Goal: Task Accomplishment & Management: Manage account settings

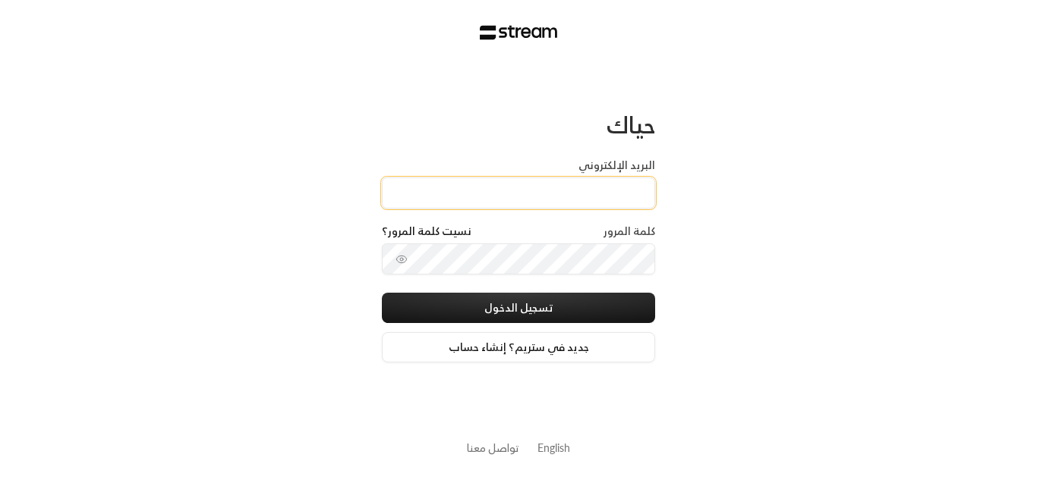
click at [617, 188] on input "البريد الإلكتروني" at bounding box center [518, 193] width 273 height 31
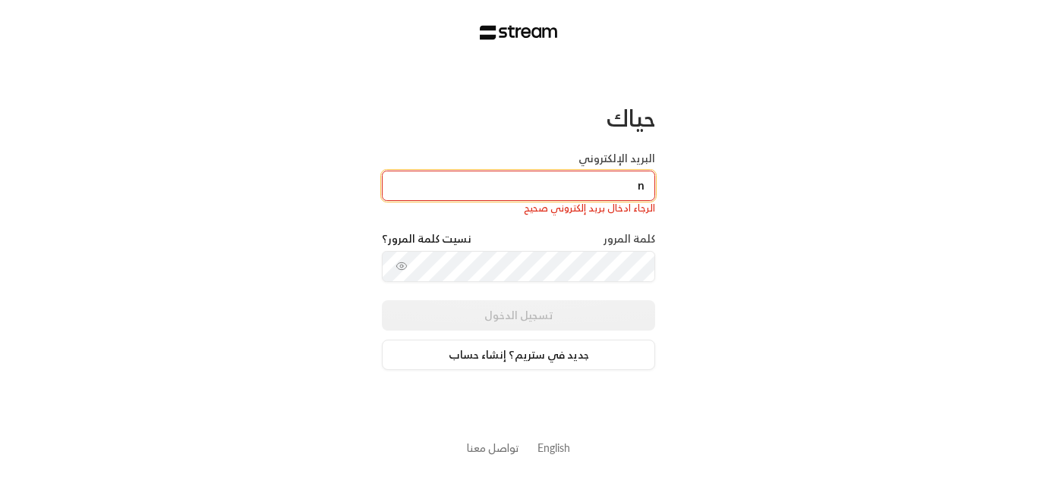
type input "[EMAIL_ADDRESS][DOMAIN_NAME]"
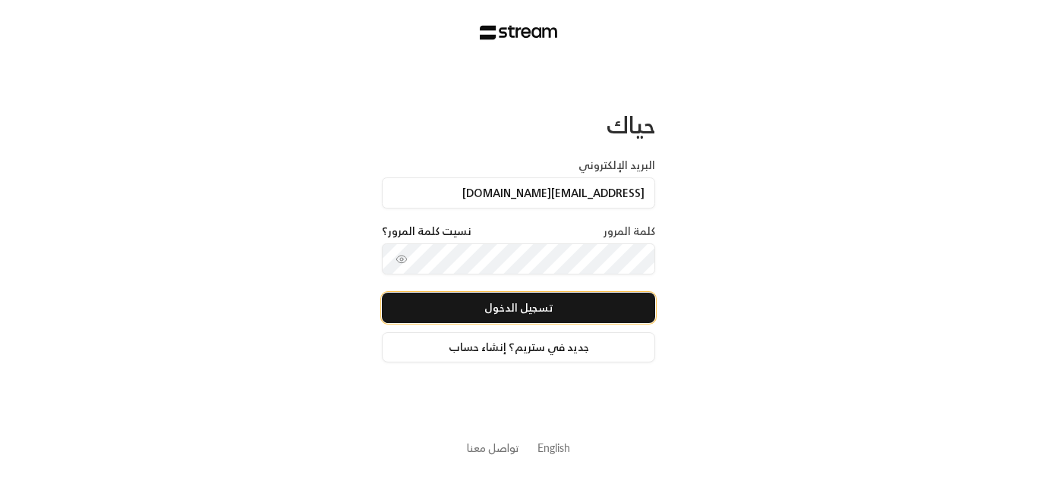
click at [546, 315] on button "تسجيل الدخول" at bounding box center [518, 308] width 273 height 30
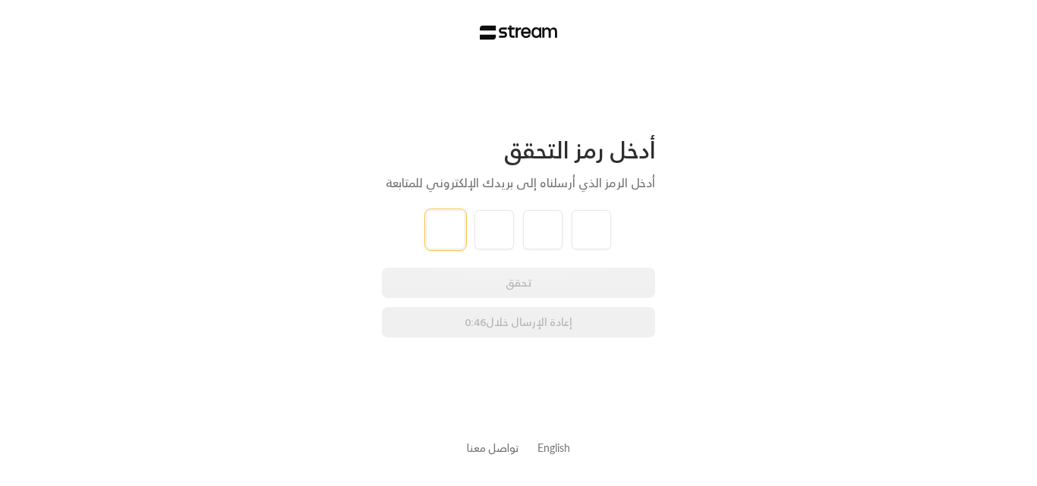
type input "4"
type input "0"
type input "1"
type input "4"
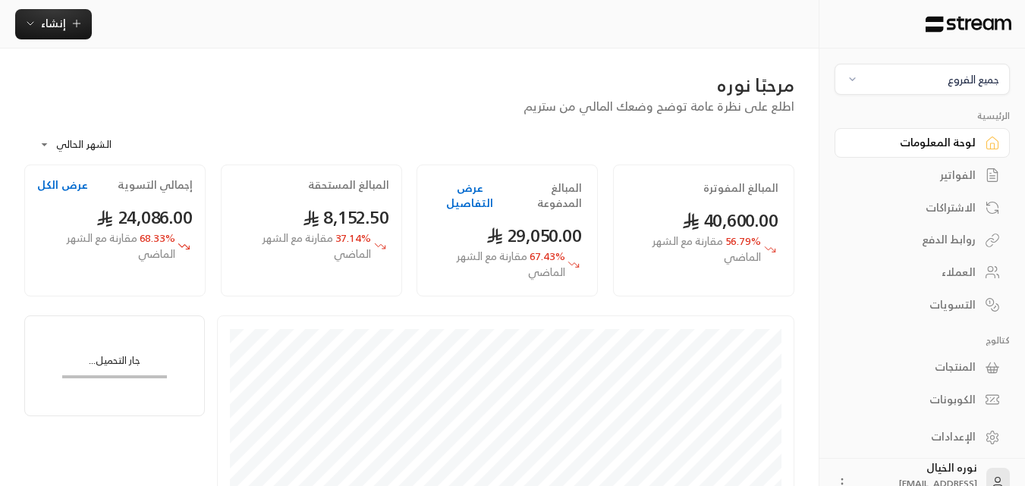
click at [958, 176] on div "الفواتير" at bounding box center [915, 175] width 122 height 15
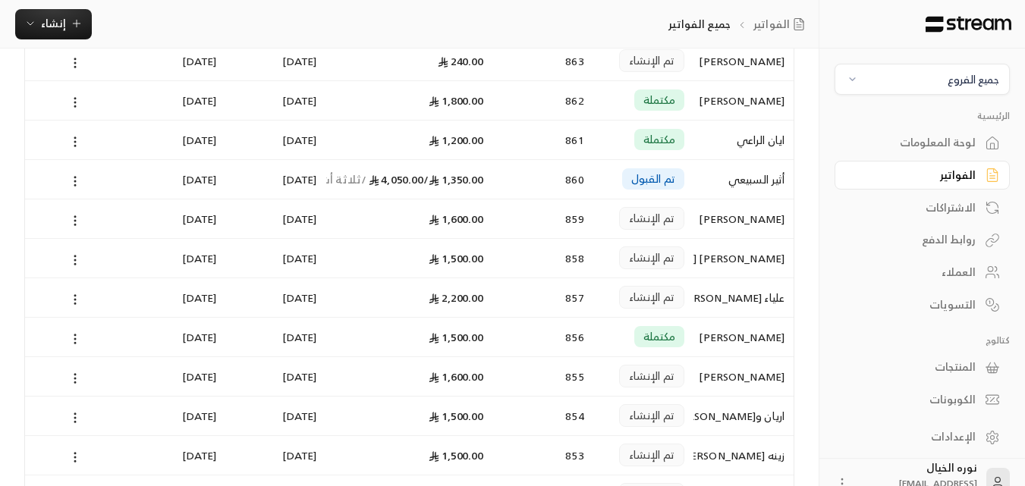
scroll to position [455, 0]
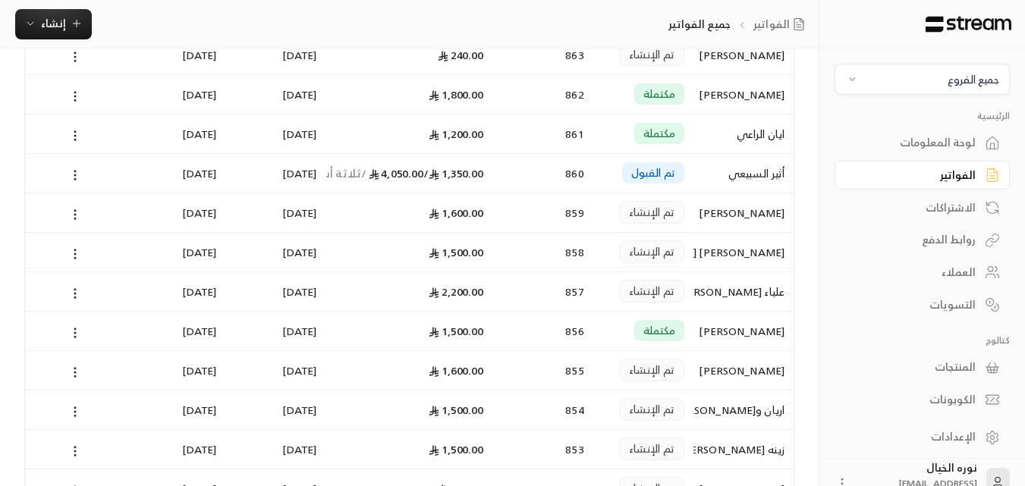
click at [741, 254] on div "[PERSON_NAME] [PERSON_NAME]" at bounding box center [744, 252] width 82 height 39
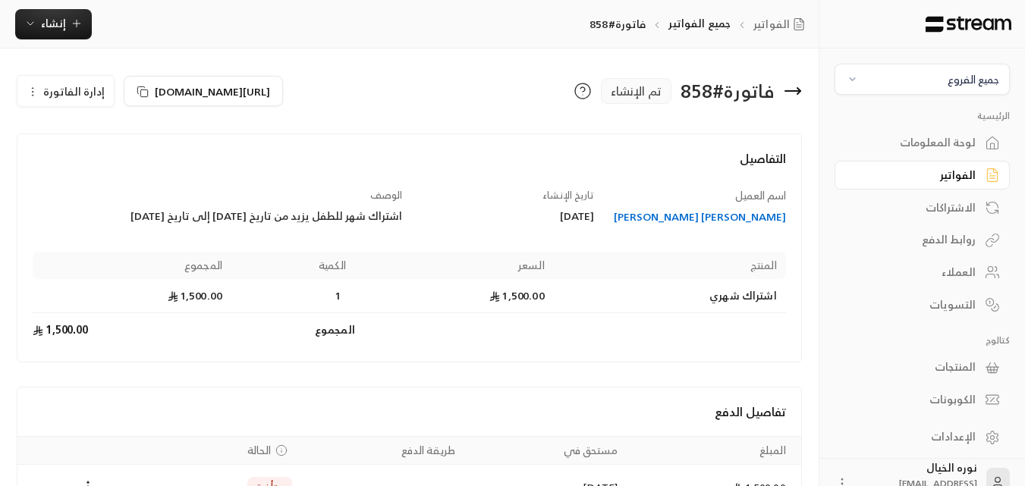
click at [744, 221] on div "[PERSON_NAME] [PERSON_NAME]" at bounding box center [698, 216] width 178 height 15
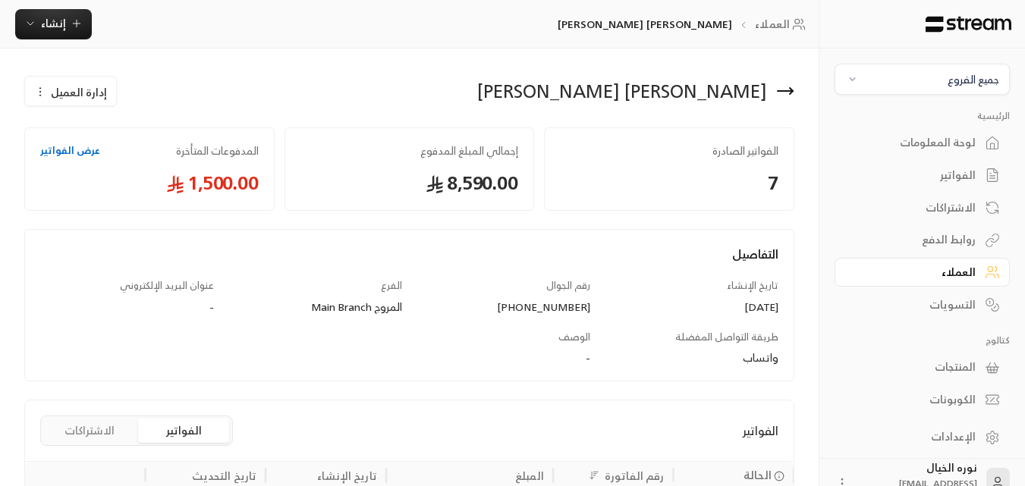
click at [99, 92] on span "إدارة العميل" at bounding box center [79, 92] width 56 height 16
click at [109, 133] on span "تعديل" at bounding box center [107, 136] width 28 height 12
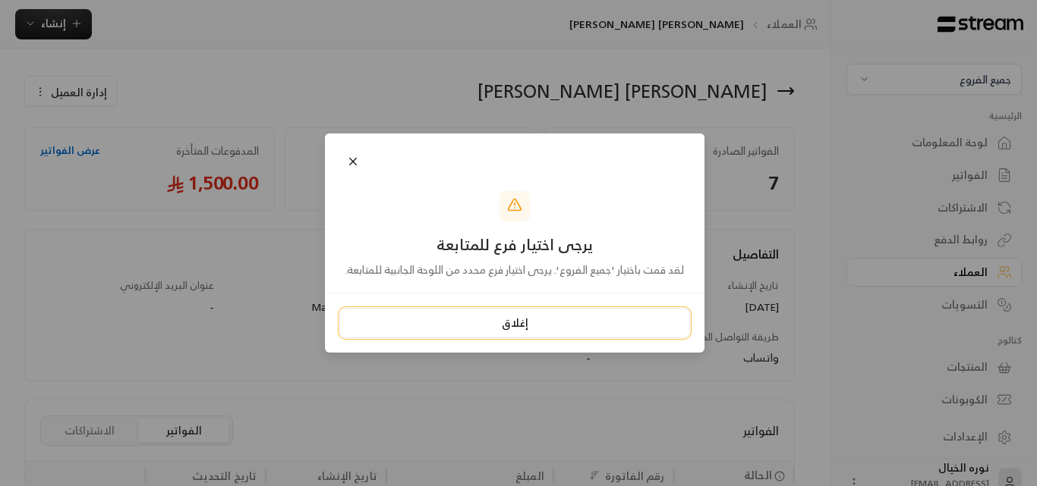
click at [513, 331] on button "إغلاق" at bounding box center [514, 323] width 351 height 30
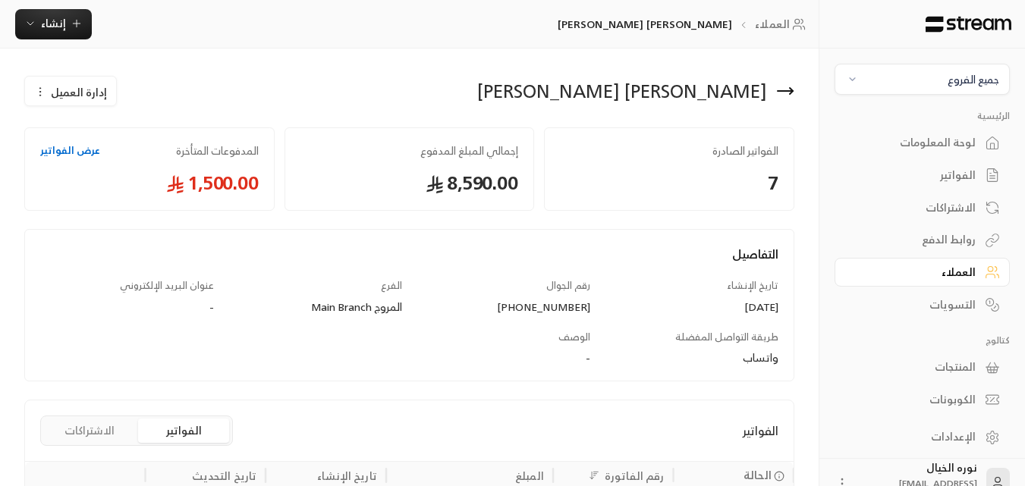
click at [912, 77] on span "جميع الفروع" at bounding box center [923, 79] width 156 height 17
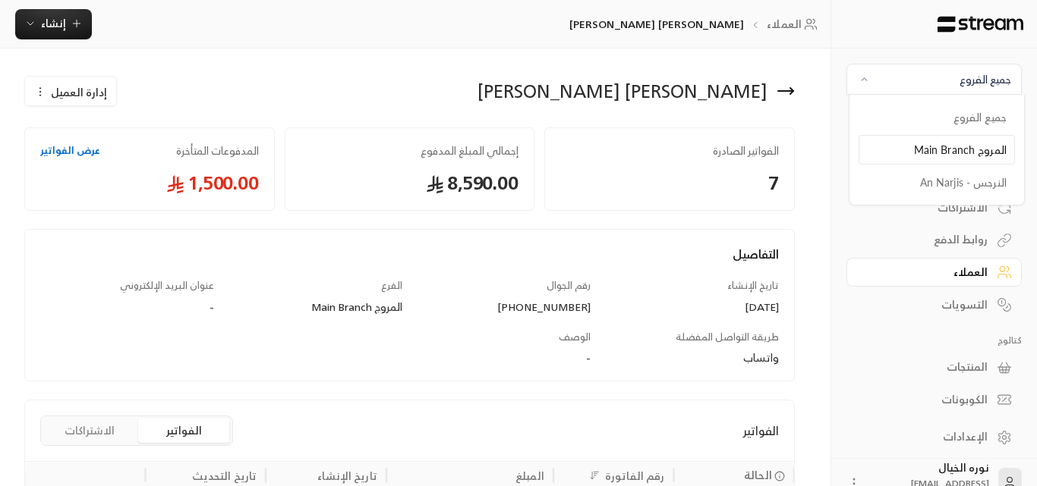
click at [939, 143] on li "المروج Main Branch" at bounding box center [936, 150] width 156 height 30
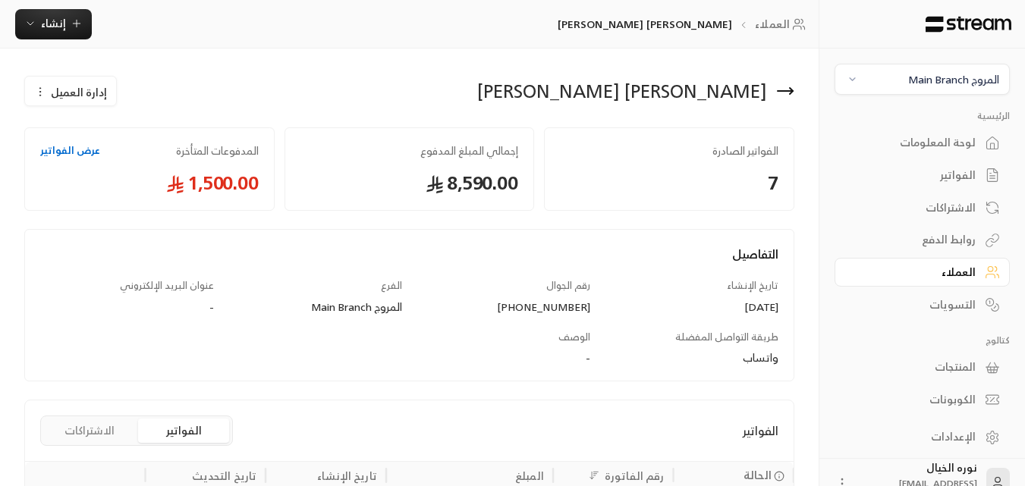
click at [68, 95] on span "إدارة العميل" at bounding box center [79, 92] width 56 height 16
click at [95, 132] on link "تعديل" at bounding box center [82, 136] width 94 height 27
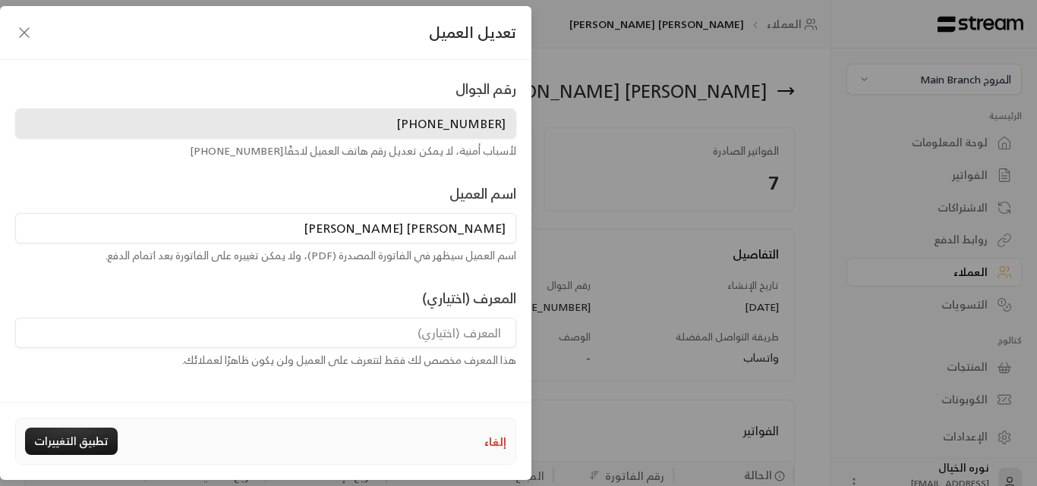
click at [25, 40] on icon "button" at bounding box center [24, 33] width 18 height 18
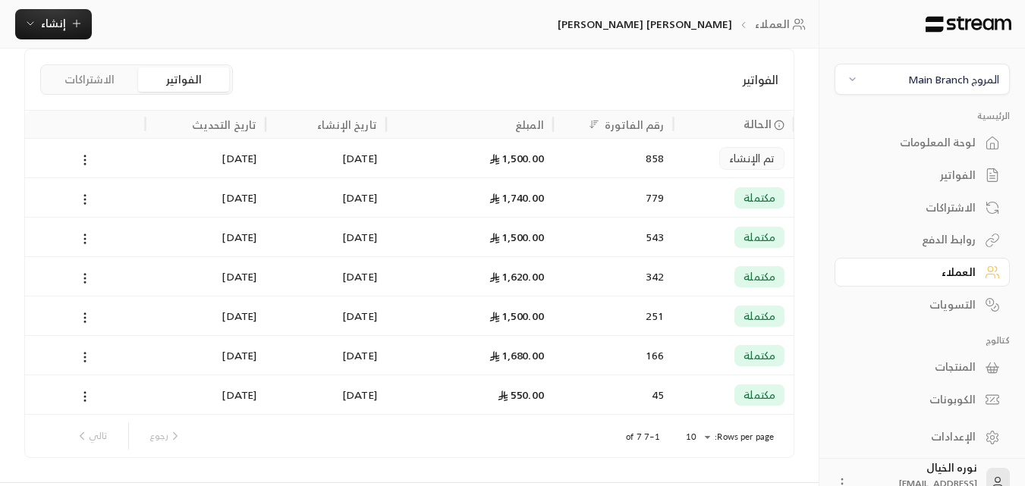
scroll to position [318, 0]
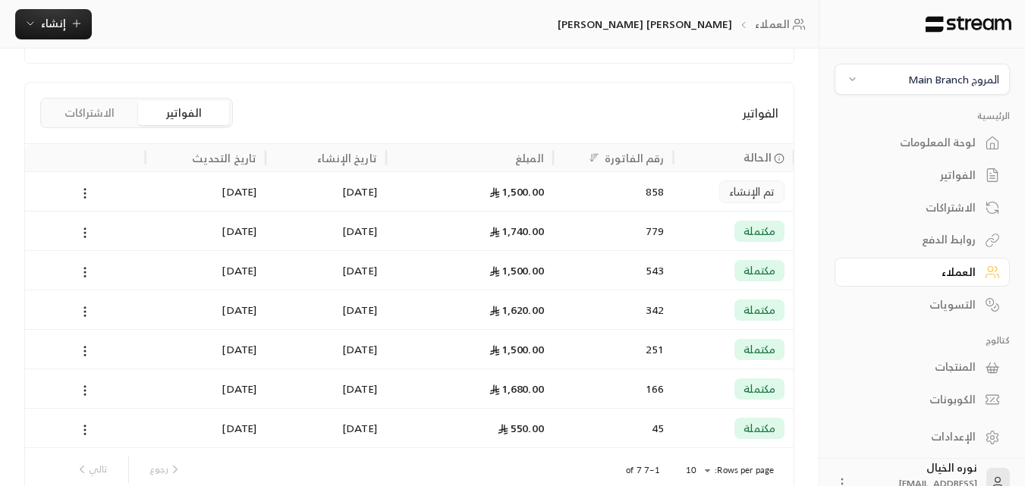
click at [361, 195] on div "[DATE]" at bounding box center [326, 191] width 102 height 39
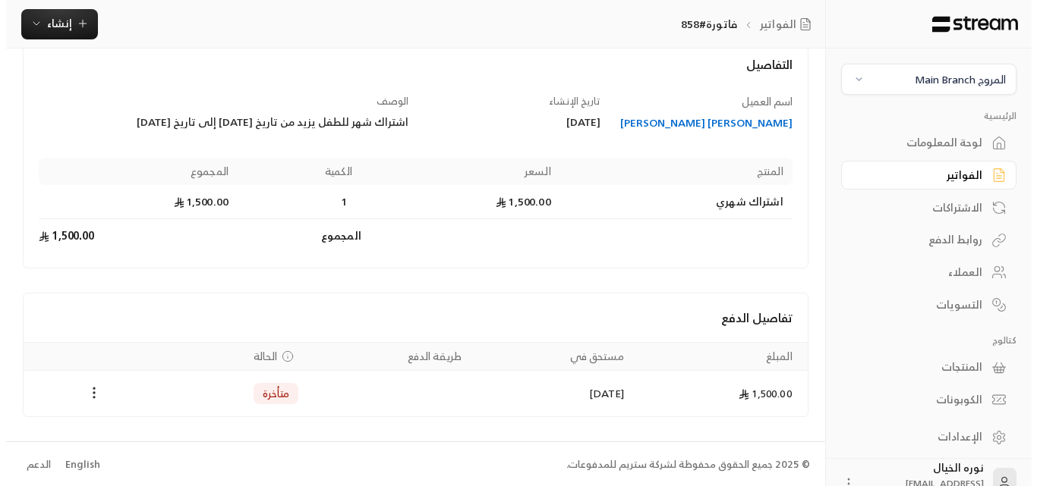
scroll to position [96, 0]
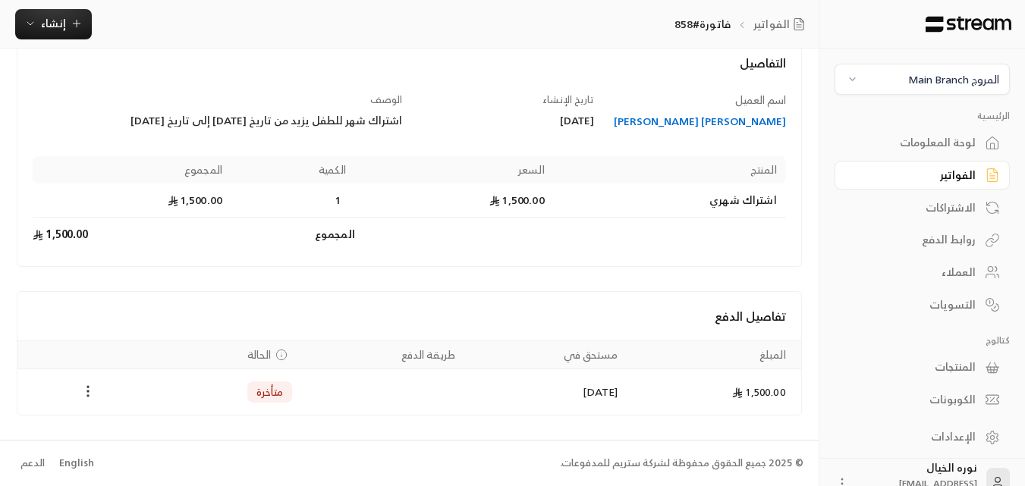
click at [92, 388] on icon "Payments" at bounding box center [87, 391] width 15 height 15
